Goal: Information Seeking & Learning: Learn about a topic

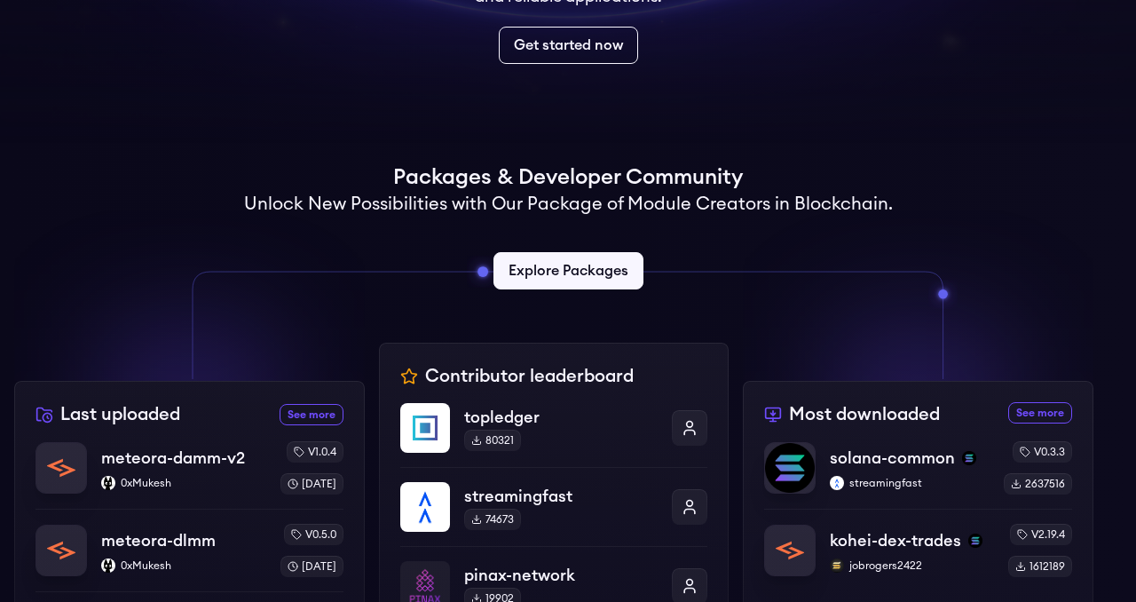
scroll to position [502, 0]
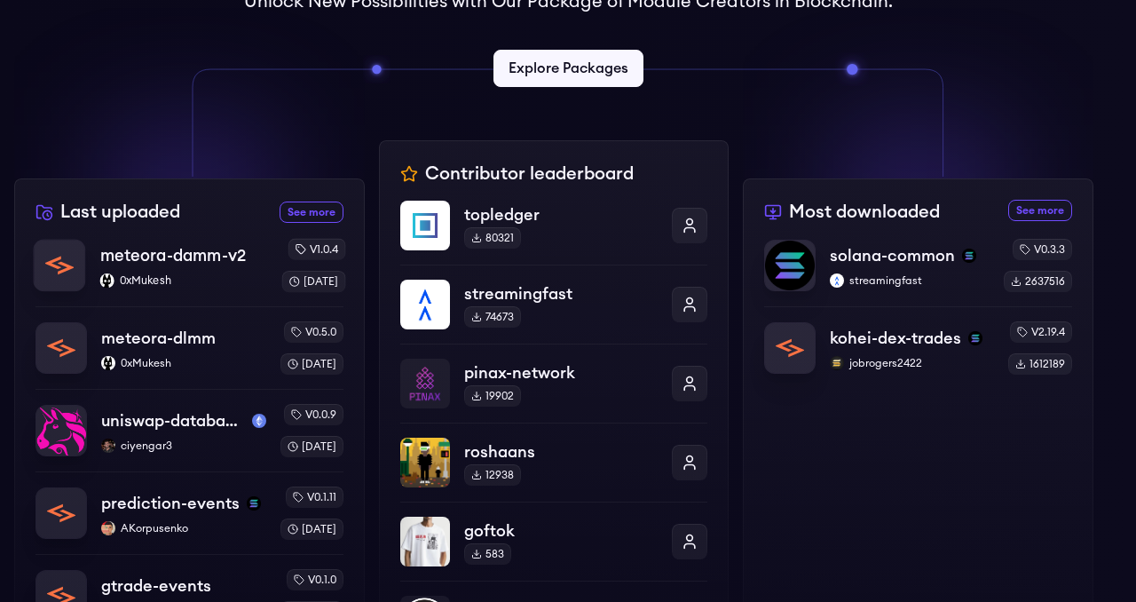
click at [163, 257] on p "meteora-damm-v2" at bounding box center [173, 255] width 146 height 25
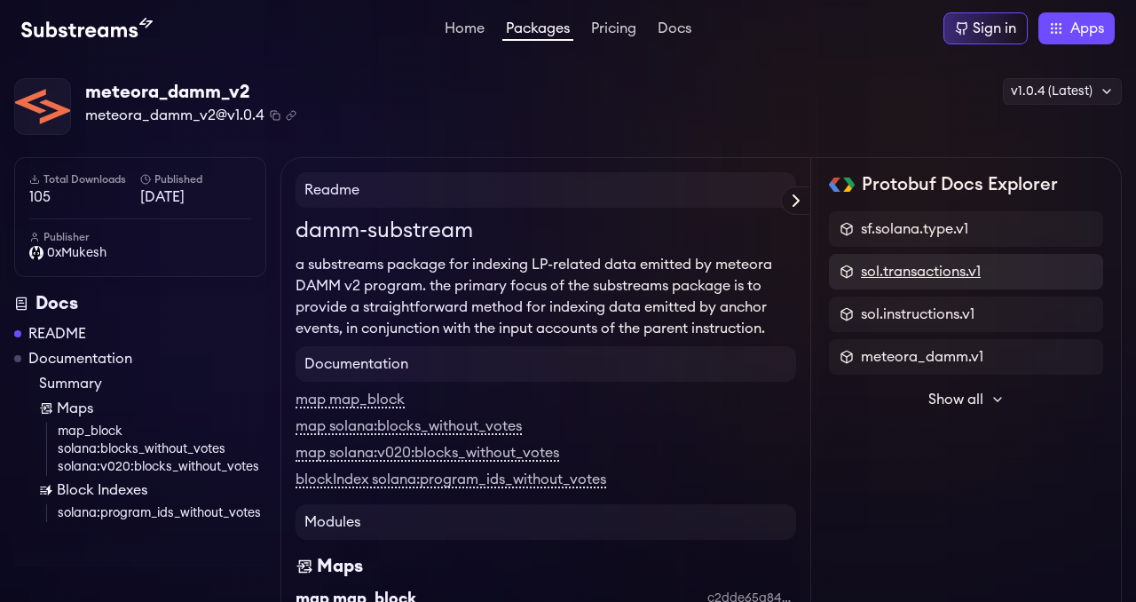
click at [944, 267] on span "sol.transactions.v1" at bounding box center [921, 271] width 120 height 21
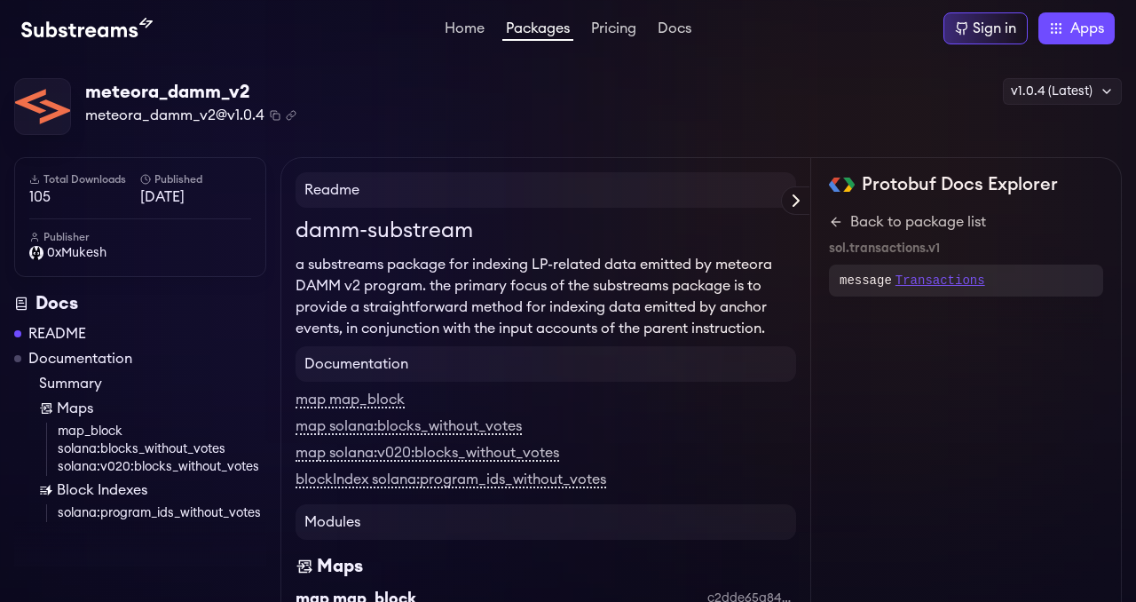
click at [932, 279] on p "Transactions" at bounding box center [941, 281] width 90 height 18
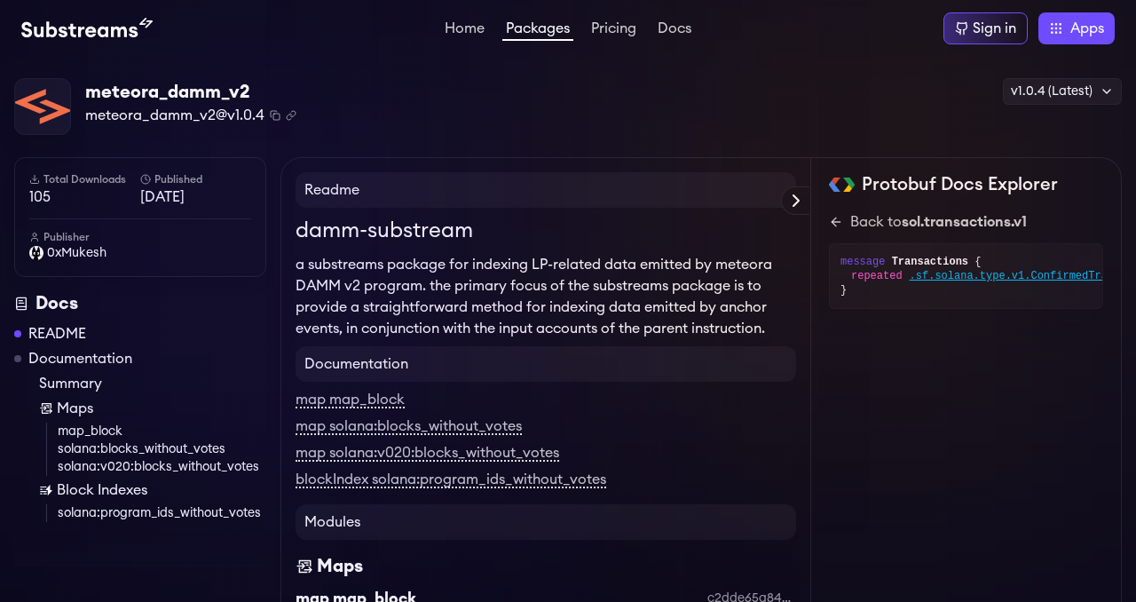
click at [907, 280] on div "repeated .sf.solana.type.v1.ConfirmedTransaction transactions = 1;" at bounding box center [971, 276] width 241 height 14
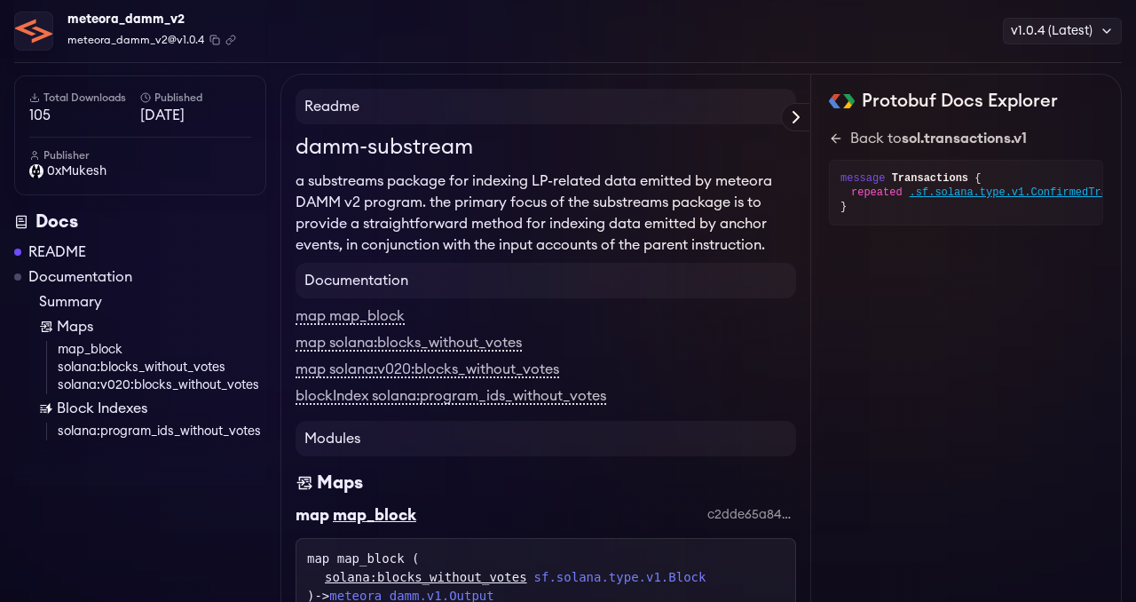
click at [82, 304] on link "Summary" at bounding box center [152, 301] width 227 height 21
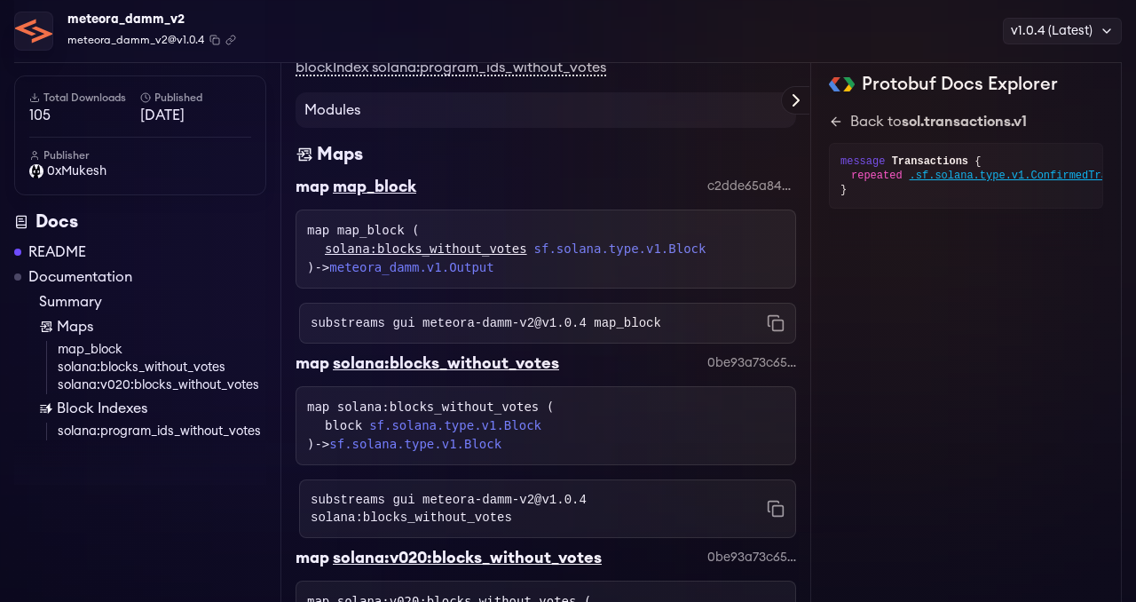
scroll to position [596, 0]
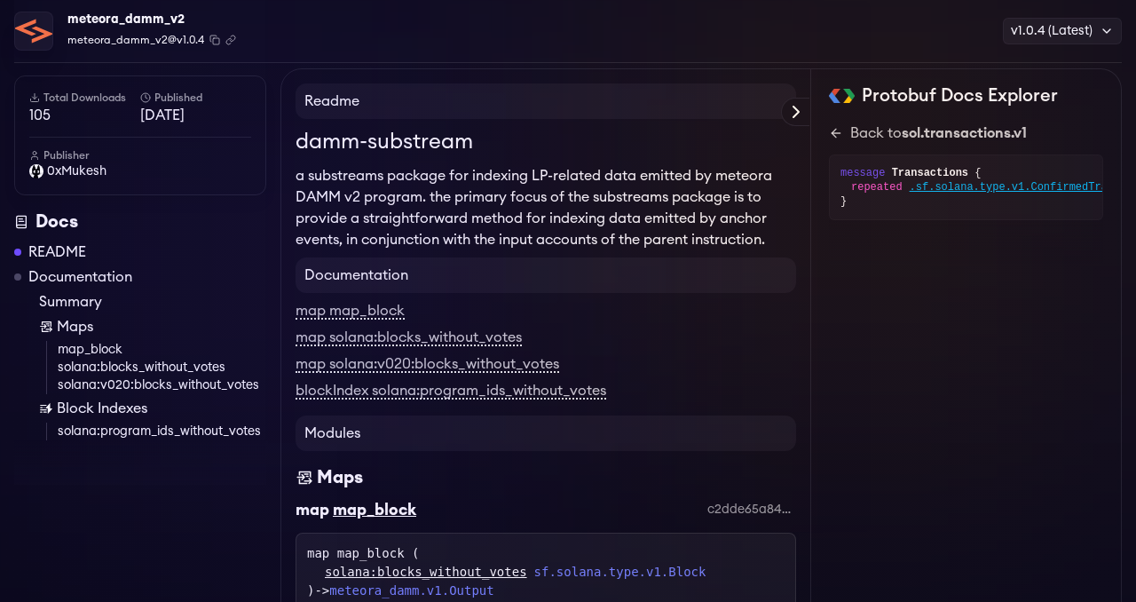
scroll to position [89, 0]
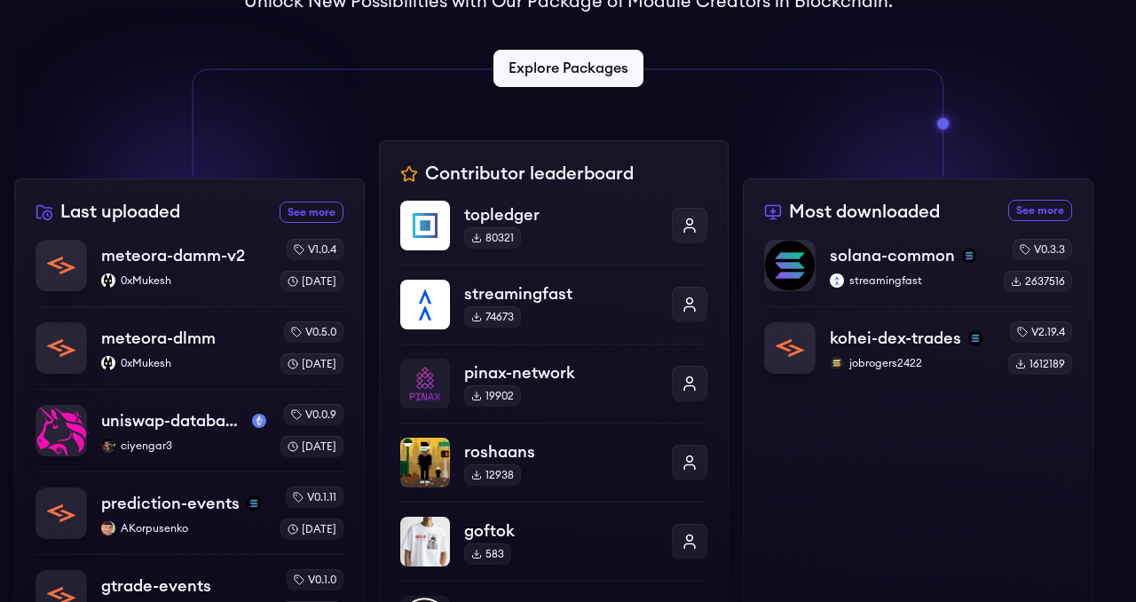
scroll to position [646, 0]
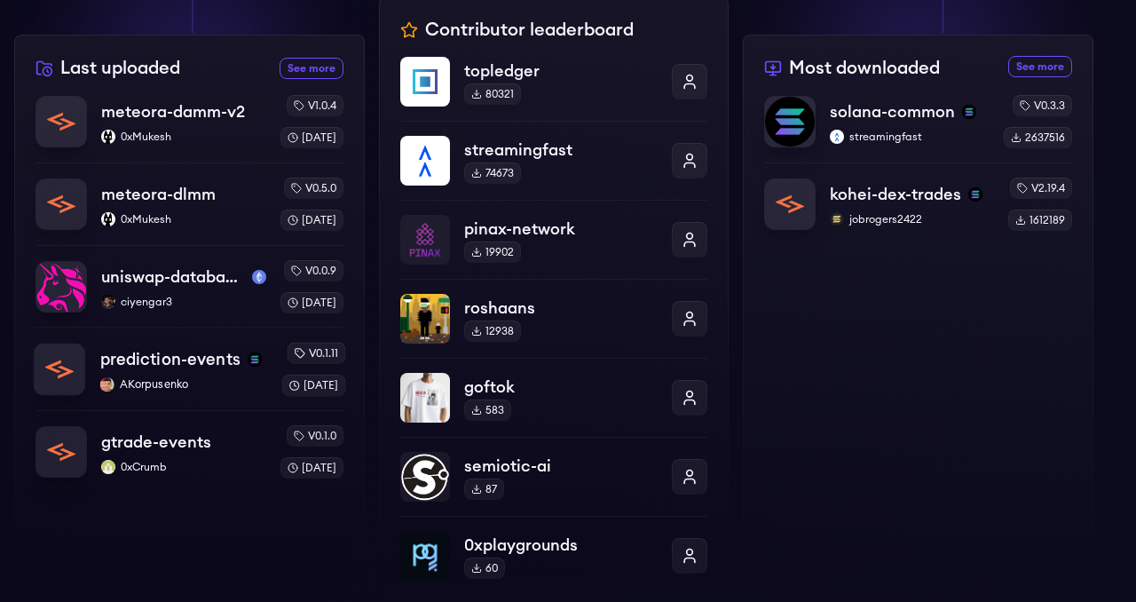
click at [182, 360] on p "prediction-events" at bounding box center [170, 359] width 140 height 25
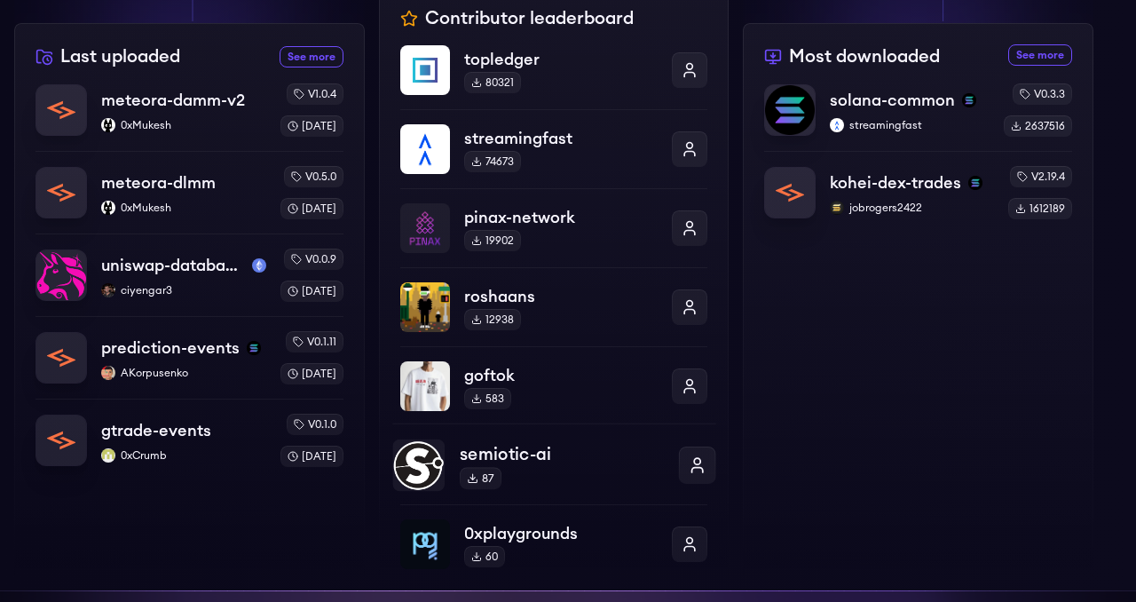
scroll to position [660, 0]
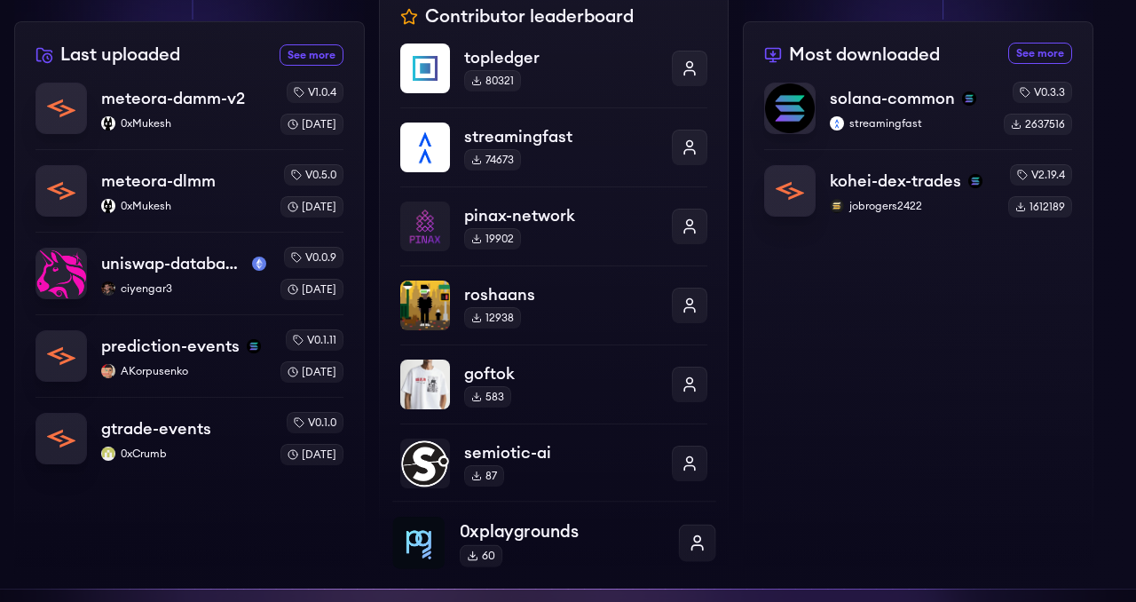
click at [518, 536] on p "0xplaygrounds" at bounding box center [562, 531] width 204 height 26
click at [504, 216] on p "pinax-network" at bounding box center [562, 215] width 204 height 26
click at [162, 273] on p "uniswap-database-changes-mainnet" at bounding box center [173, 263] width 146 height 25
